Goal: Communication & Community: Answer question/provide support

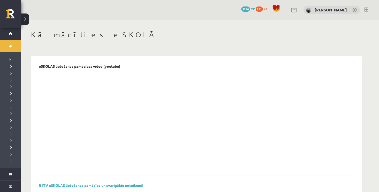
scroll to position [163, 0]
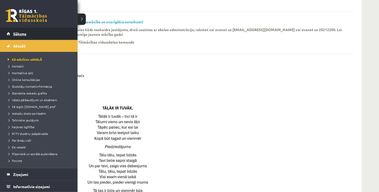
click at [11, 33] on link "Sākums" at bounding box center [39, 34] width 64 height 12
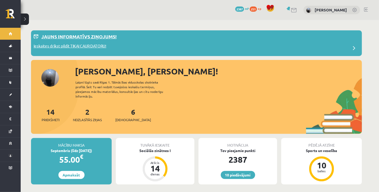
click at [112, 42] on div "Jauns informatīvs ziņojums!" at bounding box center [197, 38] width 326 height 10
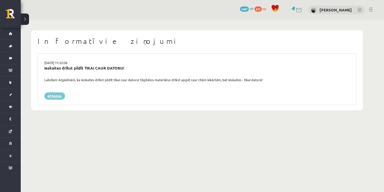
click at [58, 95] on link "Atpakaļ" at bounding box center [54, 95] width 21 height 7
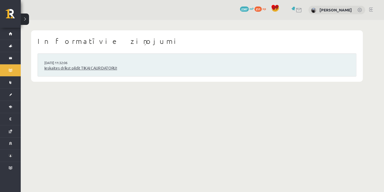
click at [70, 69] on link "Ieskaites drīkst pildīt TIKAI CAUR DATORU!" at bounding box center [196, 68] width 305 height 6
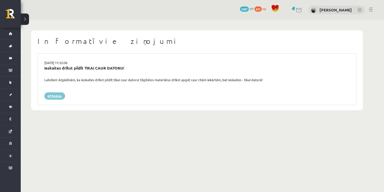
click at [56, 97] on link "Atpakaļ" at bounding box center [54, 95] width 21 height 7
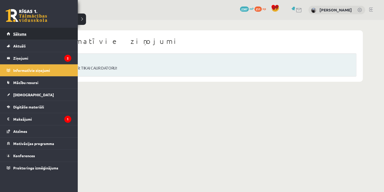
click at [14, 32] on span "Sākums" at bounding box center [19, 33] width 13 height 5
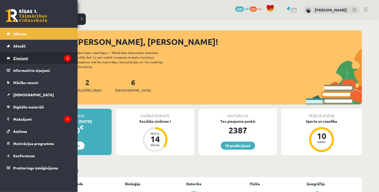
click at [28, 56] on legend "Ziņojumi 2" at bounding box center [42, 58] width 58 height 12
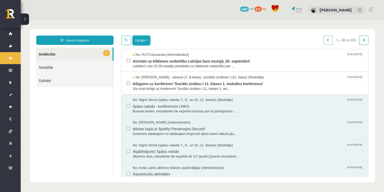
click at [141, 42] on button "Opcijas" at bounding box center [141, 40] width 17 height 9
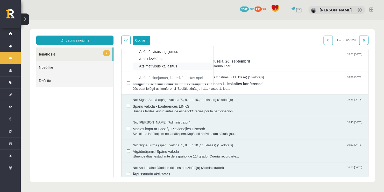
click at [151, 68] on link "Atzīmēt visus kā lasītus" at bounding box center [173, 65] width 68 height 5
